Goal: Check status: Check status

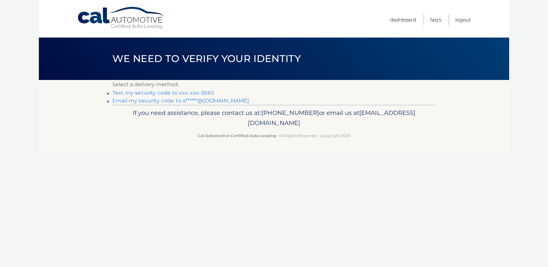
click at [191, 92] on link "Text my security code to xxx-xxx-3660" at bounding box center [163, 93] width 102 height 6
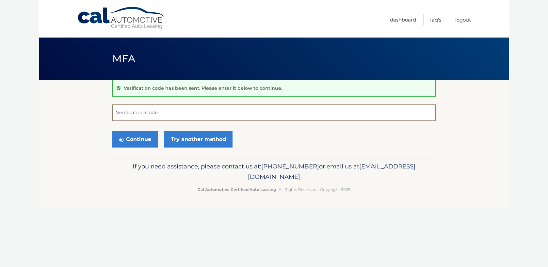
click at [177, 110] on input "Verification Code" at bounding box center [273, 112] width 323 height 16
type input "022693"
click at [135, 139] on button "Continue" at bounding box center [134, 139] width 45 height 16
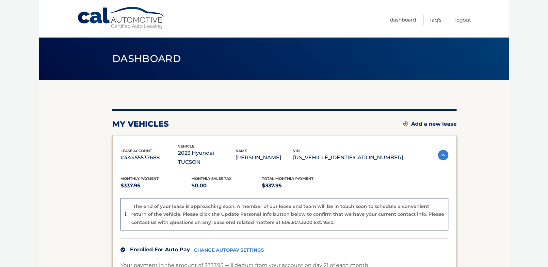
drag, startPoint x: 332, startPoint y: 152, endPoint x: 392, endPoint y: 153, distance: 59.8
click at [392, 153] on p "5NMJBCAE1PH192887" at bounding box center [348, 157] width 110 height 9
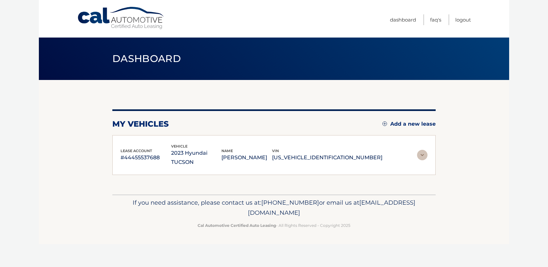
copy p "[US_VEHICLE_IDENTIFICATION_NUMBER]"
click at [85, 231] on footer "If you need assistance, please contact us at: 609-807-3200 or email us at Custo…" at bounding box center [274, 220] width 470 height 50
click at [407, 20] on link "Dashboard" at bounding box center [403, 19] width 26 height 11
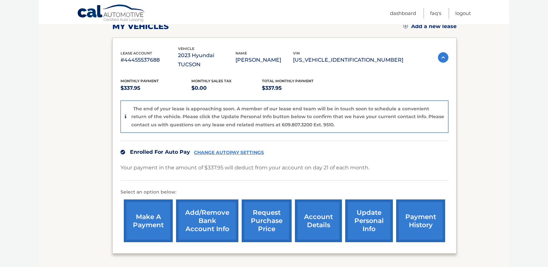
scroll to position [102, 0]
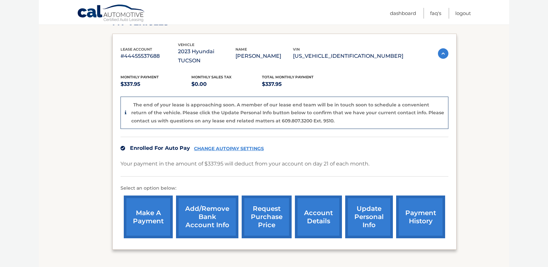
click at [268, 203] on link "request purchase price" at bounding box center [267, 217] width 50 height 43
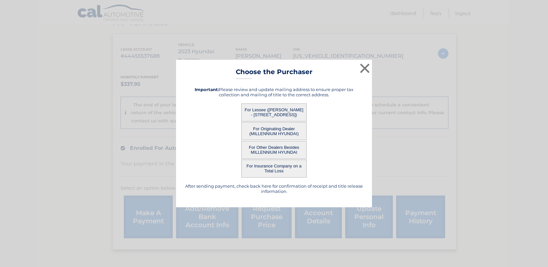
click at [275, 109] on button "For Lessee ([PERSON_NAME] - [STREET_ADDRESS])" at bounding box center [273, 113] width 65 height 18
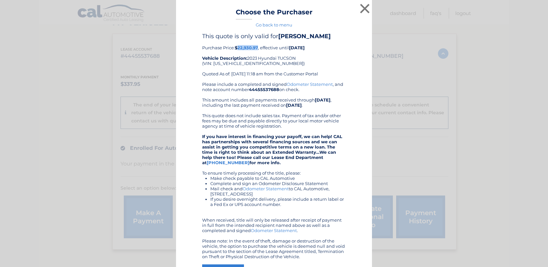
drag, startPoint x: 238, startPoint y: 47, endPoint x: 258, endPoint y: 48, distance: 19.6
click at [258, 48] on b "$22,930.97" at bounding box center [246, 47] width 23 height 5
copy b "22,930.97"
click at [364, 8] on button "×" at bounding box center [364, 8] width 13 height 13
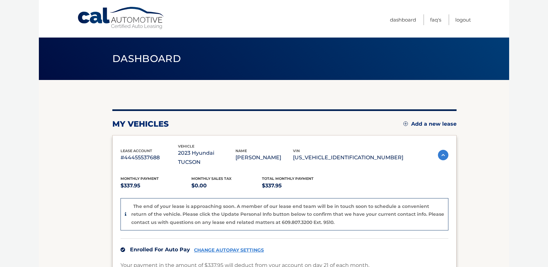
drag, startPoint x: 332, startPoint y: 153, endPoint x: 404, endPoint y: 150, distance: 72.3
click at [404, 150] on div "lease account #44455537688 vehicle 2023 Hyundai TUCSON name LISA KEY vin 5NMJBC…" at bounding box center [284, 155] width 328 height 24
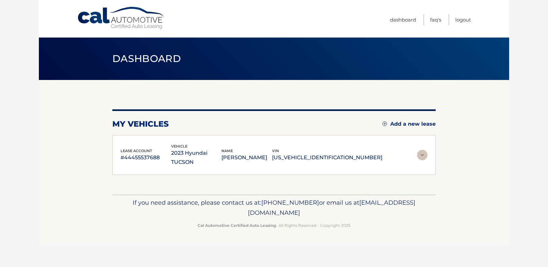
copy p "[US_VEHICLE_IDENTIFICATION_NUMBER]"
click at [222, 157] on p "2023 Hyundai TUCSON" at bounding box center [196, 158] width 51 height 18
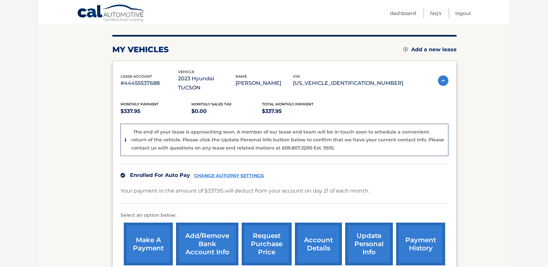
scroll to position [88, 0]
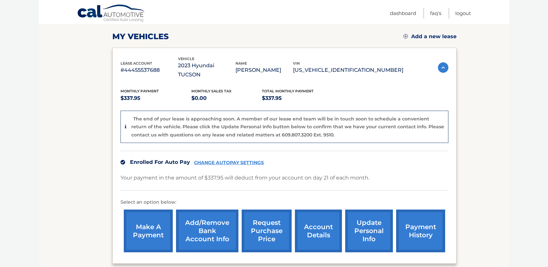
click at [270, 216] on link "request purchase price" at bounding box center [267, 231] width 50 height 43
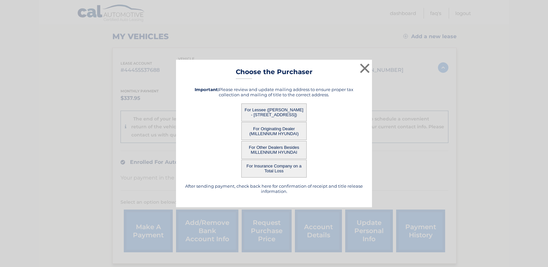
click at [272, 107] on button "For Lessee ([PERSON_NAME] - [STREET_ADDRESS])" at bounding box center [273, 113] width 65 height 18
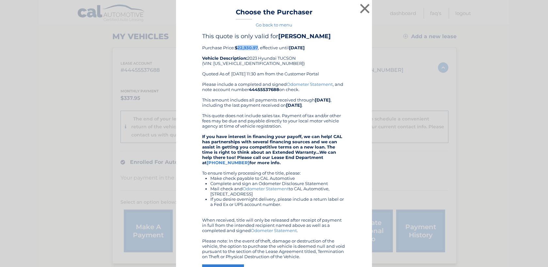
drag, startPoint x: 239, startPoint y: 48, endPoint x: 259, endPoint y: 48, distance: 19.6
click at [259, 48] on div "This quote is only valid for LISA KEY Purchase Price: $22,930.97 , effective un…" at bounding box center [274, 57] width 144 height 49
copy b "22,930.97"
click at [359, 8] on button "×" at bounding box center [364, 8] width 13 height 13
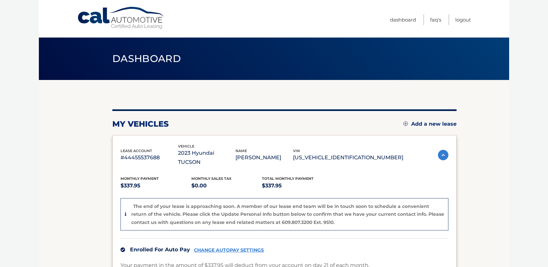
drag, startPoint x: 332, startPoint y: 154, endPoint x: 393, endPoint y: 154, distance: 61.1
click at [393, 154] on p "[US_VEHICLE_IDENTIFICATION_NUMBER]" at bounding box center [348, 157] width 110 height 9
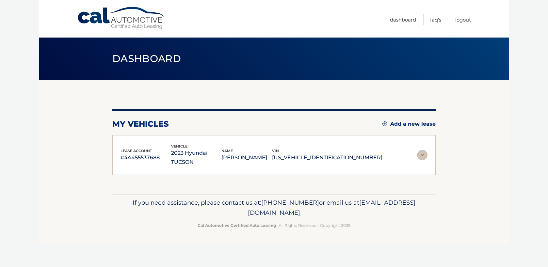
copy p "[US_VEHICLE_IDENTIFICATION_NUMBER]"
click at [315, 175] on div "my vehicles Add a new lease lease account #44455537688 vehicle 2023 Hyundai TUC…" at bounding box center [273, 137] width 323 height 115
click at [142, 154] on p "#44455537688" at bounding box center [145, 157] width 51 height 9
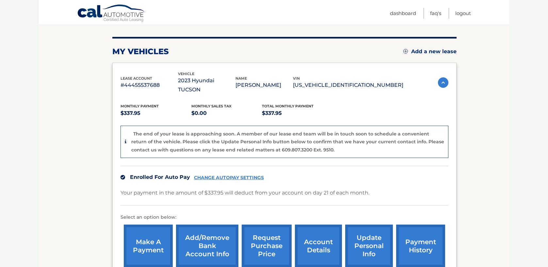
scroll to position [77, 0]
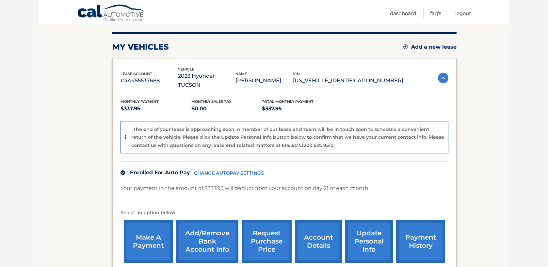
click at [269, 231] on link "request purchase price" at bounding box center [267, 241] width 50 height 43
